Goal: Transaction & Acquisition: Book appointment/travel/reservation

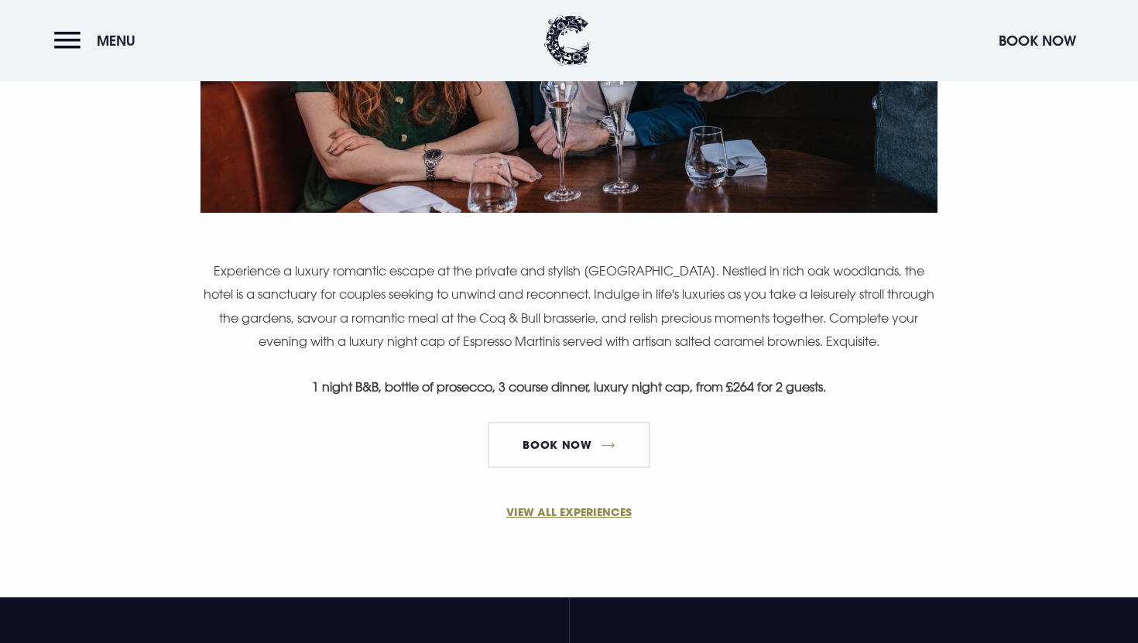
scroll to position [904, 0]
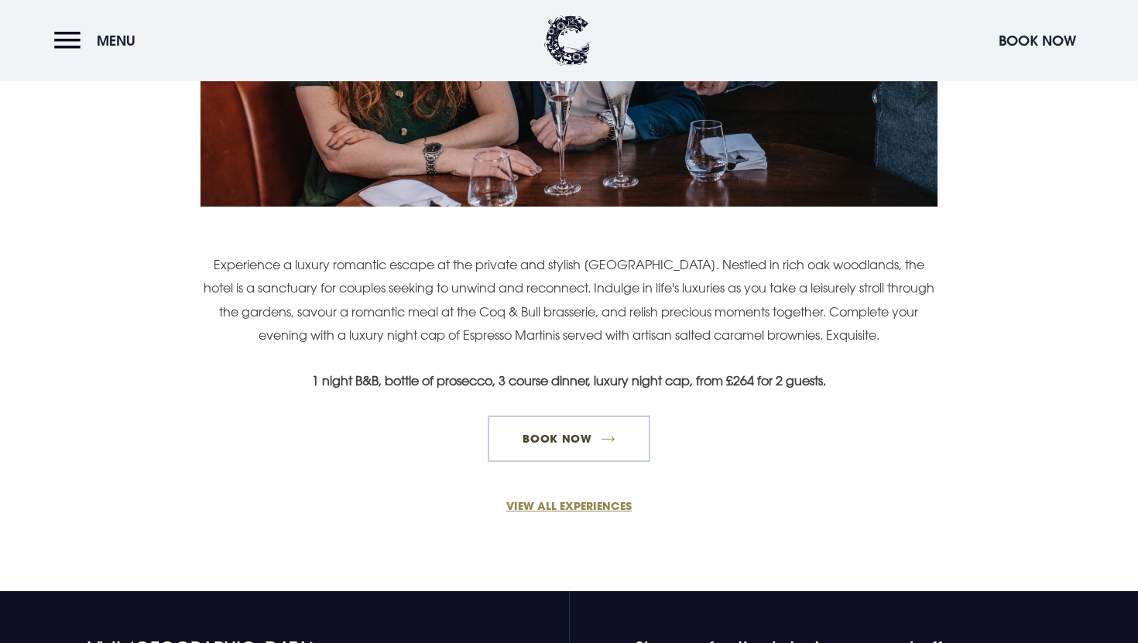
click at [592, 434] on link "Book Now" at bounding box center [569, 439] width 163 height 46
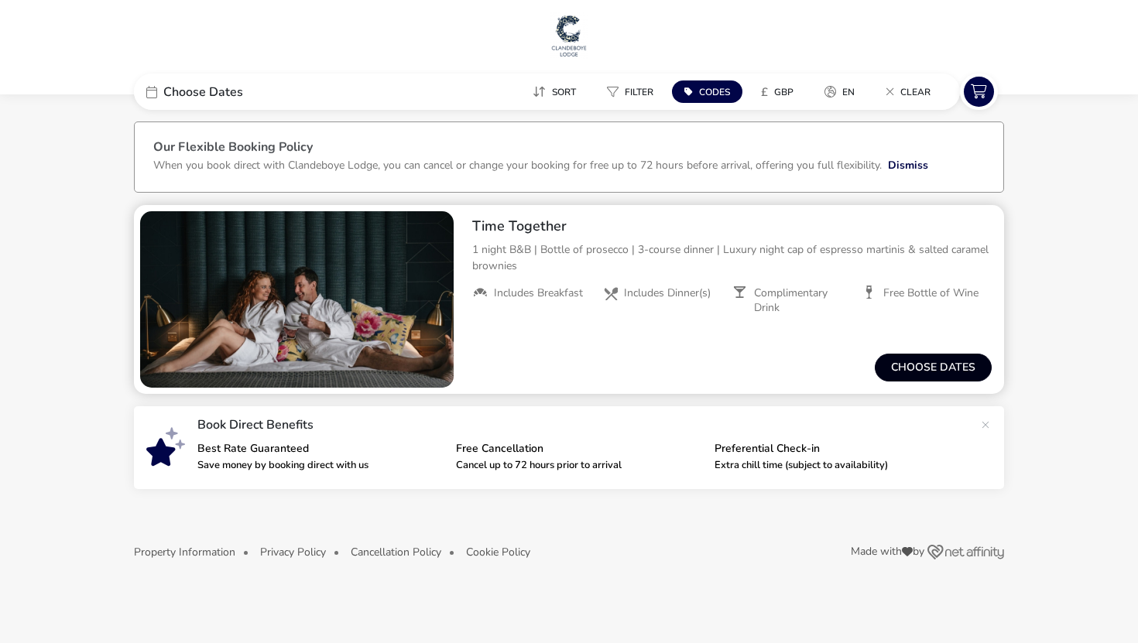
click at [938, 372] on button "Choose dates" at bounding box center [933, 368] width 117 height 28
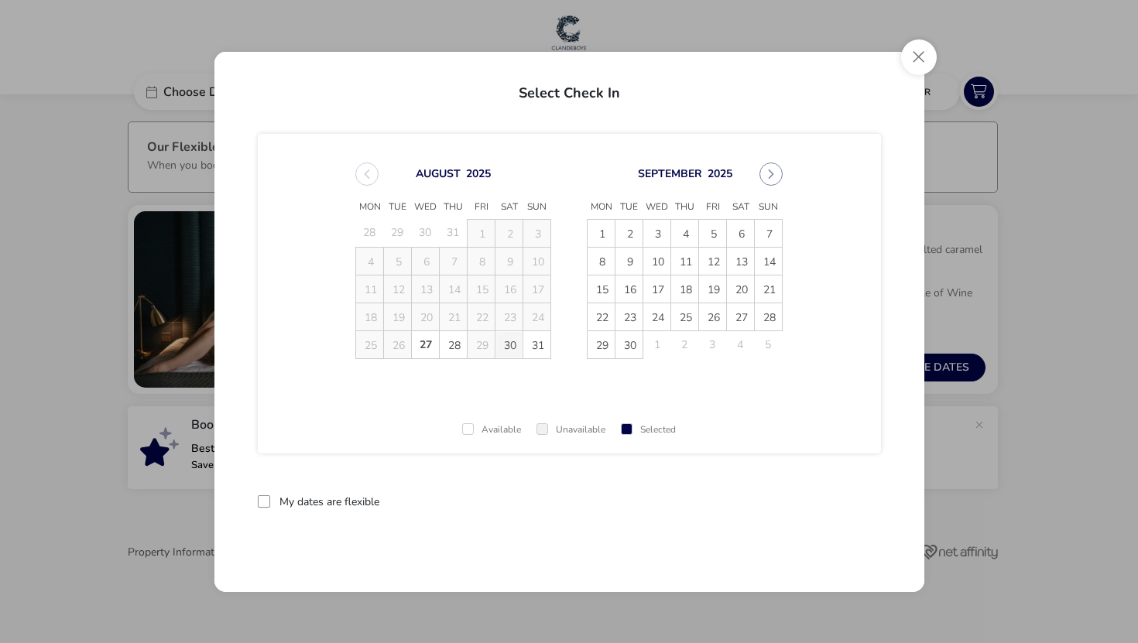
click at [513, 348] on span "30" at bounding box center [509, 345] width 27 height 27
click at [534, 342] on span "31" at bounding box center [537, 345] width 27 height 27
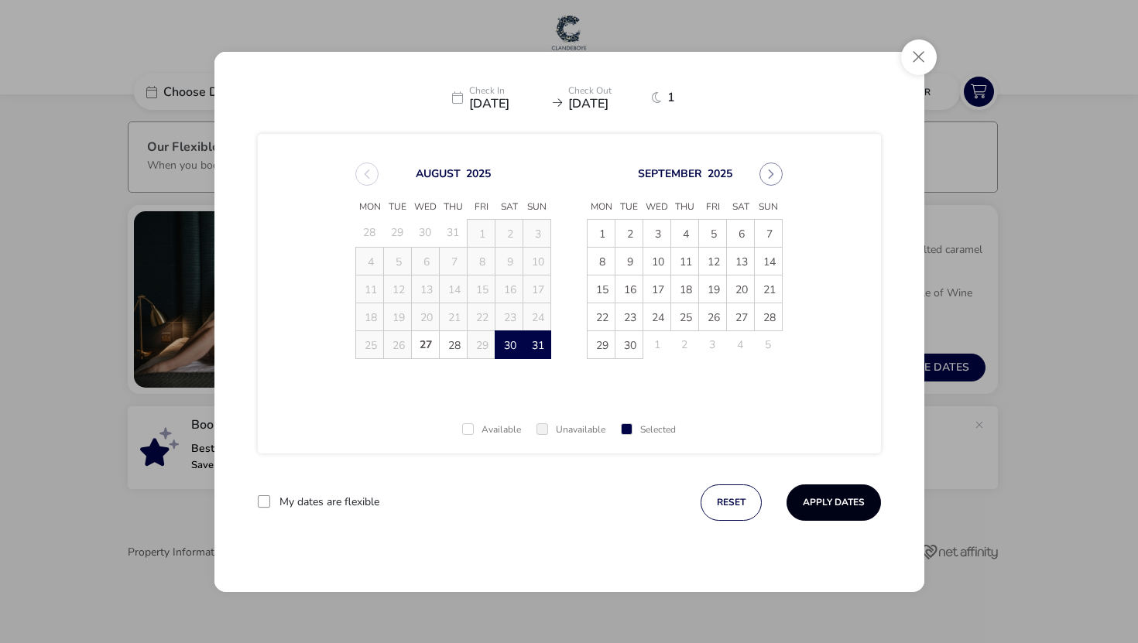
click at [835, 506] on button "Apply Dates" at bounding box center [834, 503] width 94 height 36
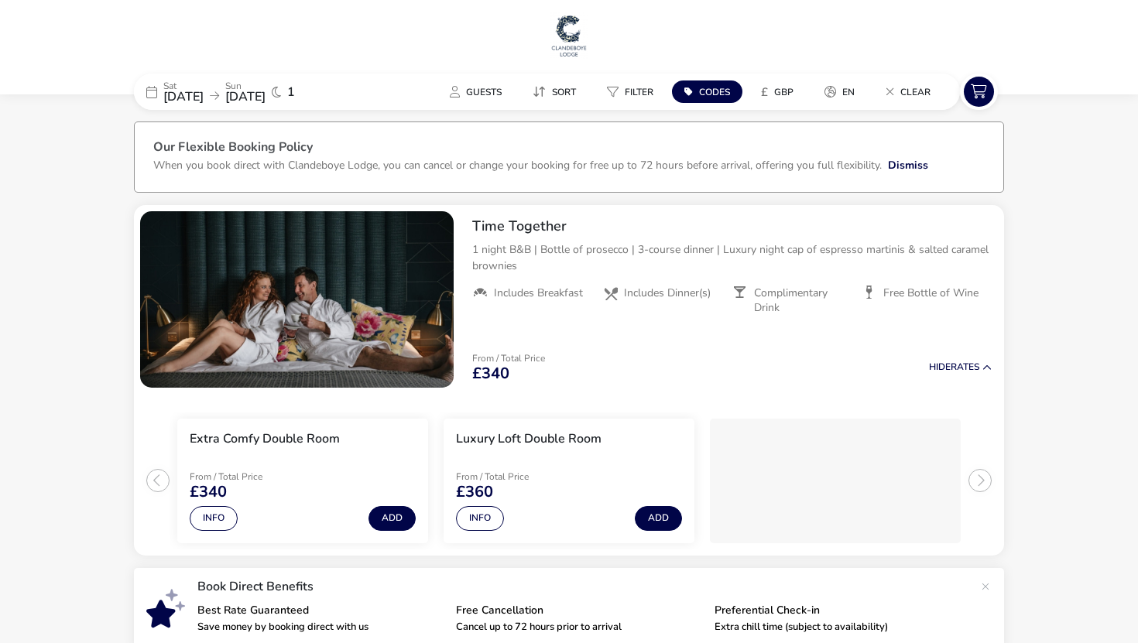
click at [555, 53] on img at bounding box center [569, 35] width 39 height 46
